Goal: Information Seeking & Learning: Find specific fact

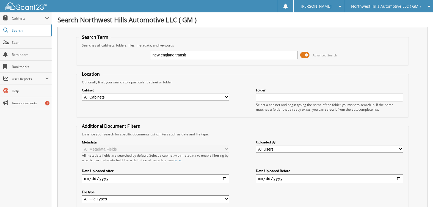
type input "new england transit"
click at [305, 56] on span at bounding box center [304, 55] width 9 height 8
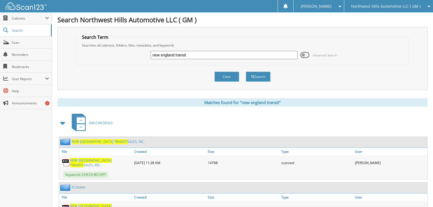
click at [62, 121] on span at bounding box center [63, 123] width 8 height 10
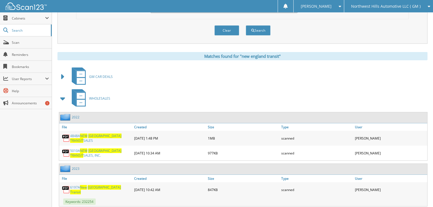
scroll to position [55, 0]
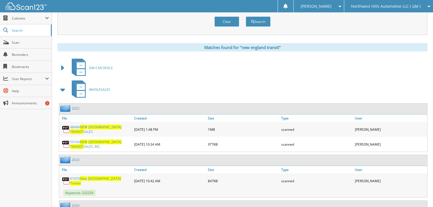
click at [63, 90] on span at bounding box center [63, 90] width 8 height 10
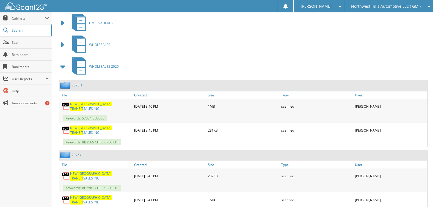
scroll to position [110, 0]
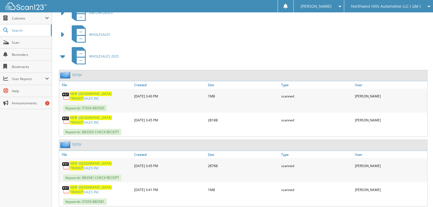
click at [76, 142] on link "7075Y" at bounding box center [77, 144] width 10 height 5
